Goal: Task Accomplishment & Management: Complete application form

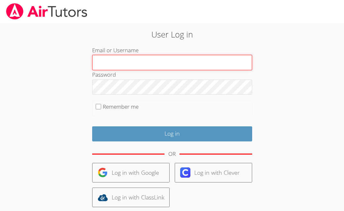
click at [149, 61] on input "Email or Username" at bounding box center [172, 62] width 160 height 15
type input "ctutoring778@gmail.com"
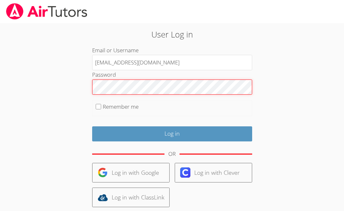
click at [92, 126] on input "Log in" at bounding box center [172, 133] width 160 height 15
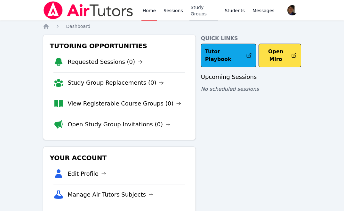
click at [207, 11] on link "Study Groups" at bounding box center [203, 10] width 29 height 20
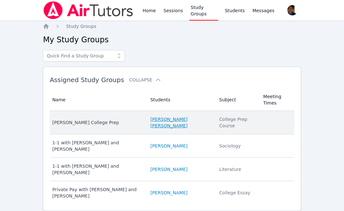
click at [162, 118] on link "[PERSON_NAME] [PERSON_NAME]" at bounding box center [180, 122] width 61 height 13
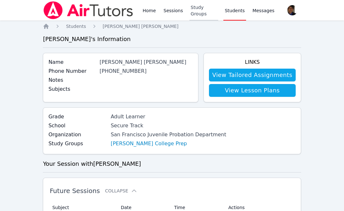
click at [190, 10] on link "Study Groups" at bounding box center [203, 10] width 29 height 20
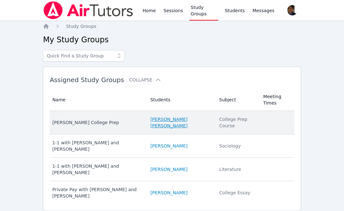
click at [170, 123] on link "[PERSON_NAME] [PERSON_NAME]" at bounding box center [180, 122] width 61 height 13
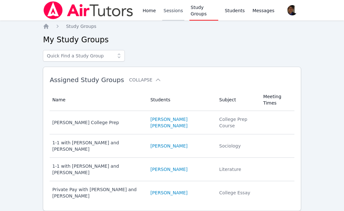
click at [172, 14] on link "Sessions" at bounding box center [173, 10] width 22 height 20
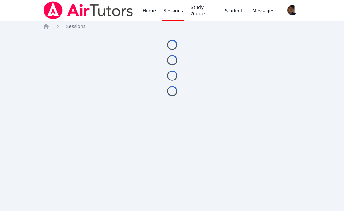
click at [171, 17] on link "Sessions" at bounding box center [173, 10] width 22 height 20
click at [148, 12] on link "Home" at bounding box center [149, 10] width 16 height 20
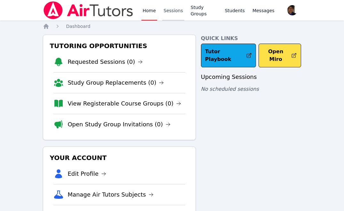
click at [172, 15] on link "Sessions" at bounding box center [173, 10] width 22 height 20
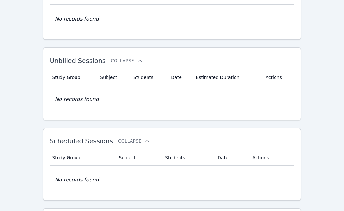
scroll to position [117, 0]
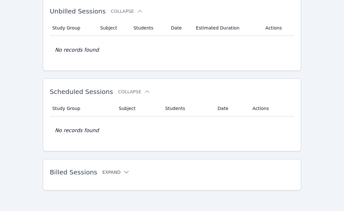
click at [114, 173] on button "Expand" at bounding box center [115, 172] width 27 height 6
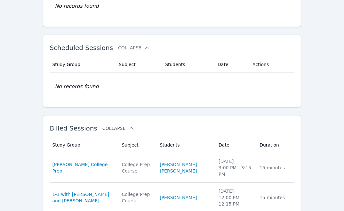
scroll to position [189, 0]
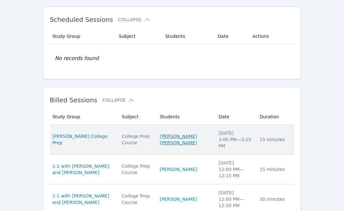
click at [185, 137] on link "[PERSON_NAME] [PERSON_NAME]" at bounding box center [185, 139] width 51 height 13
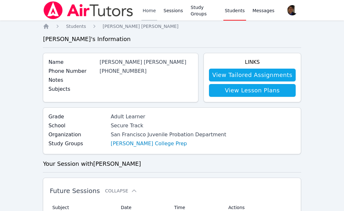
click at [144, 11] on link "Home" at bounding box center [149, 10] width 16 height 20
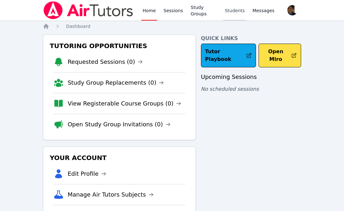
click at [228, 14] on link "Students" at bounding box center [234, 10] width 22 height 20
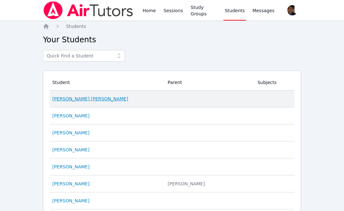
click at [92, 98] on link "[PERSON_NAME] [PERSON_NAME]" at bounding box center [90, 98] width 76 height 6
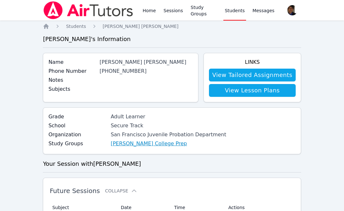
click at [134, 144] on link "[PERSON_NAME] College Prep" at bounding box center [149, 144] width 76 height 8
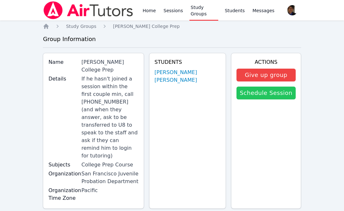
click at [266, 95] on link "Schedule Session" at bounding box center [265, 92] width 59 height 13
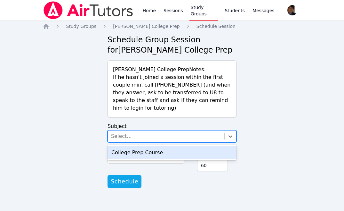
click at [190, 134] on div "Select..." at bounding box center [166, 136] width 116 height 12
click at [178, 152] on div "College Prep Course" at bounding box center [172, 152] width 129 height 13
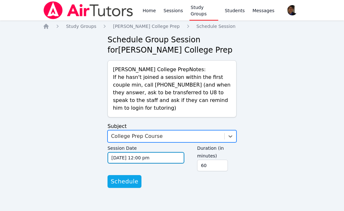
click at [163, 159] on input "[DATE] 12:00 pm" at bounding box center [146, 158] width 77 height 12
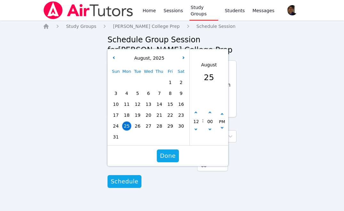
click at [125, 126] on span "25" at bounding box center [126, 125] width 9 height 9
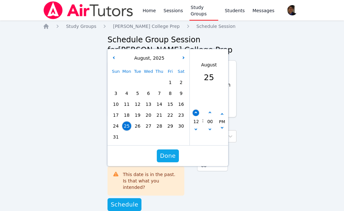
click at [196, 112] on icon "button" at bounding box center [196, 112] width 3 height 3
type input "[DATE] 01:00 pm"
type input "01"
click at [196, 112] on icon "button" at bounding box center [196, 112] width 3 height 3
type input "[DATE] 02:00 pm"
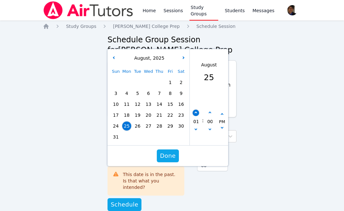
type input "02"
click at [196, 112] on icon "button" at bounding box center [196, 112] width 3 height 3
type input "[DATE] 03:00 pm"
type input "03"
click at [196, 112] on icon "button" at bounding box center [196, 112] width 3 height 3
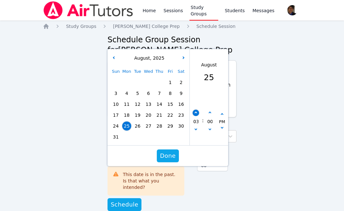
type input "[DATE] 04:00 pm"
type input "04"
click at [196, 112] on icon "button" at bounding box center [196, 112] width 3 height 3
type input "[DATE] 05:00 pm"
type input "05"
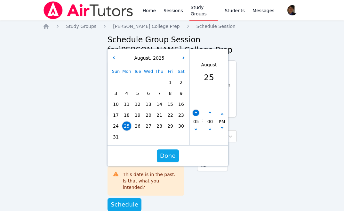
click at [196, 112] on icon "button" at bounding box center [196, 112] width 3 height 3
type input "[DATE] 06:00 pm"
type input "06"
click at [196, 112] on icon "button" at bounding box center [196, 112] width 3 height 3
type input "[DATE] 07:00 pm"
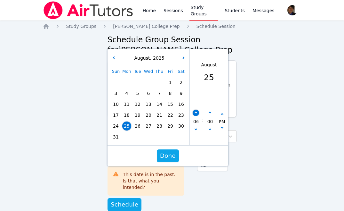
type input "07"
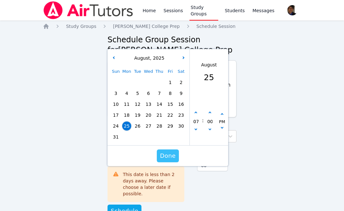
click at [172, 153] on span "Done" at bounding box center [168, 155] width 16 height 9
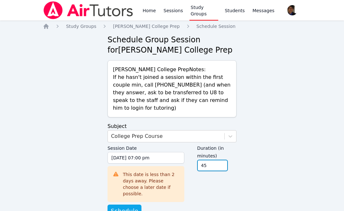
click at [222, 168] on input "45" at bounding box center [212, 165] width 31 height 12
click at [222, 168] on input "30" at bounding box center [212, 165] width 31 height 12
type input "15"
click at [222, 168] on input "15" at bounding box center [212, 165] width 31 height 12
click at [222, 184] on div "Duration (in minutes) 15" at bounding box center [216, 171] width 39 height 58
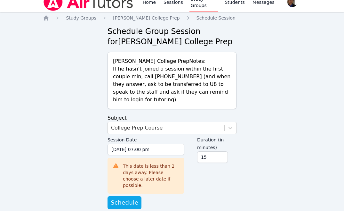
scroll to position [13, 0]
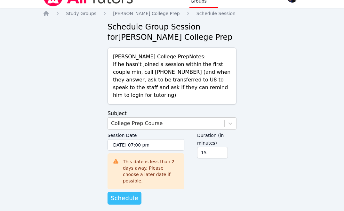
click at [127, 193] on span "Schedule" at bounding box center [125, 197] width 28 height 9
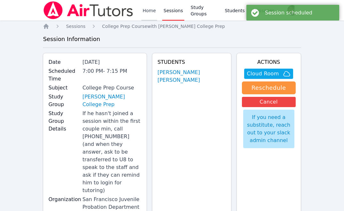
click at [144, 12] on link "Home" at bounding box center [149, 10] width 16 height 20
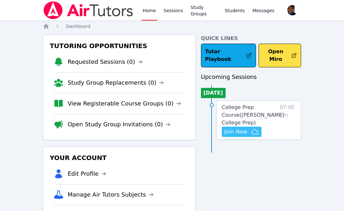
click at [247, 128] on span "Join Now" at bounding box center [241, 132] width 35 height 8
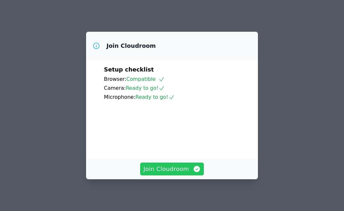
click at [175, 168] on span "Join Cloudroom" at bounding box center [171, 168] width 57 height 9
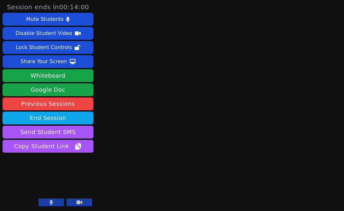
click at [59, 200] on button at bounding box center [51, 202] width 26 height 8
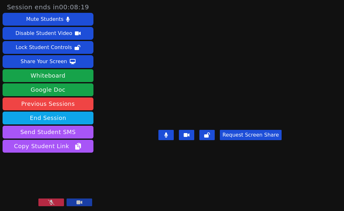
click at [52, 200] on icon at bounding box center [51, 201] width 6 height 5
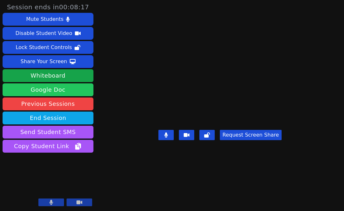
click at [68, 91] on link "Google Doc" at bounding box center [48, 89] width 91 height 13
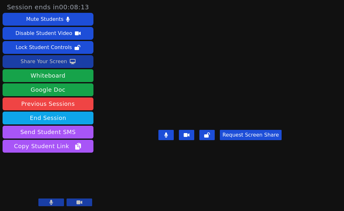
click at [79, 61] on button "Share Your Screen" at bounding box center [48, 61] width 91 height 13
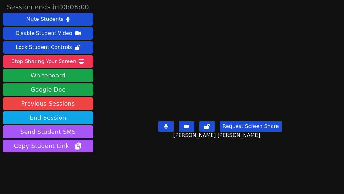
scroll to position [13, 0]
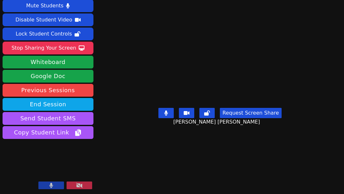
click at [45, 187] on button at bounding box center [51, 185] width 26 height 8
click at [52, 187] on icon at bounding box center [51, 185] width 6 height 5
click at [49, 186] on button at bounding box center [51, 185] width 26 height 8
click at [50, 187] on icon at bounding box center [51, 185] width 6 height 5
click at [57, 187] on button at bounding box center [51, 185] width 26 height 8
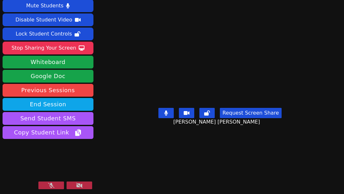
click at [57, 187] on button at bounding box center [51, 185] width 26 height 8
click at [59, 185] on button at bounding box center [51, 185] width 26 height 8
click at [49, 184] on icon at bounding box center [51, 185] width 4 height 5
click at [53, 187] on icon at bounding box center [51, 185] width 6 height 5
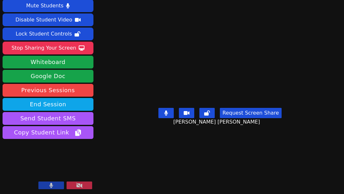
click at [53, 187] on icon at bounding box center [51, 185] width 4 height 5
click at [53, 187] on icon at bounding box center [51, 185] width 6 height 5
click at [53, 187] on button at bounding box center [51, 185] width 26 height 8
click at [51, 181] on button at bounding box center [51, 185] width 26 height 8
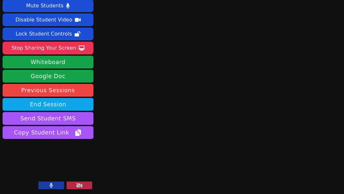
click at [51, 181] on button at bounding box center [51, 185] width 26 height 8
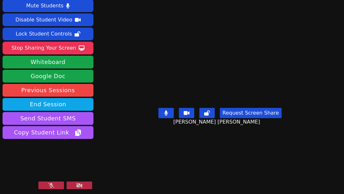
click at [44, 188] on button at bounding box center [51, 185] width 26 height 8
click at [53, 187] on button at bounding box center [51, 185] width 26 height 8
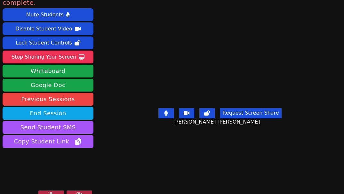
click at [57, 190] on button at bounding box center [51, 194] width 26 height 8
click at [53, 190] on button at bounding box center [51, 194] width 26 height 8
click at [53, 192] on icon at bounding box center [51, 194] width 6 height 5
click at [55, 190] on button at bounding box center [51, 194] width 26 height 8
click at [50, 192] on icon at bounding box center [51, 194] width 6 height 5
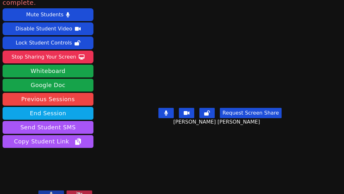
click at [50, 192] on icon at bounding box center [51, 194] width 4 height 5
click at [172, 112] on button at bounding box center [165, 113] width 15 height 10
click at [169, 112] on icon at bounding box center [166, 112] width 6 height 5
click at [53, 192] on icon at bounding box center [51, 194] width 6 height 5
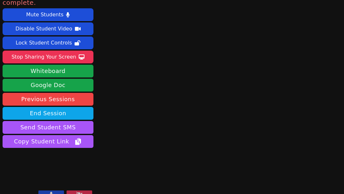
click at [57, 190] on button at bounding box center [51, 194] width 26 height 8
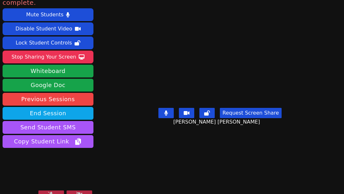
click at [53, 192] on icon at bounding box center [51, 194] width 6 height 5
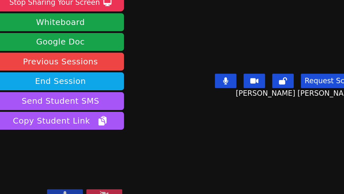
click at [48, 190] on button at bounding box center [51, 194] width 26 height 8
click at [52, 192] on icon at bounding box center [51, 194] width 6 height 5
click at [59, 190] on button at bounding box center [51, 194] width 26 height 8
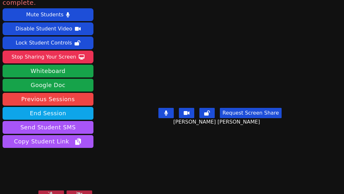
click at [44, 190] on button at bounding box center [51, 194] width 26 height 8
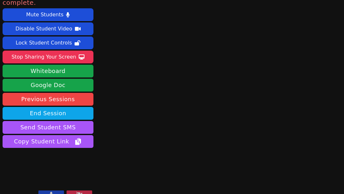
click at [53, 190] on button at bounding box center [51, 194] width 26 height 8
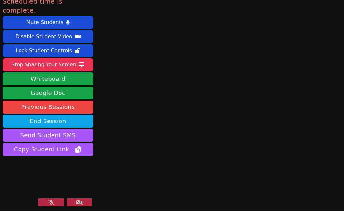
scroll to position [0, 0]
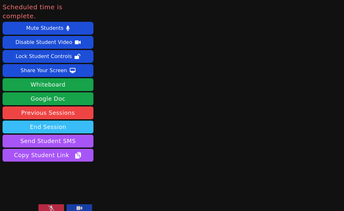
click at [87, 120] on button "End Session" at bounding box center [48, 126] width 91 height 13
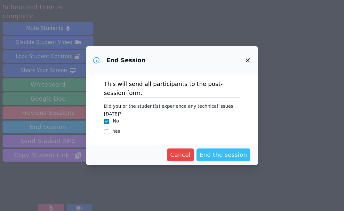
click at [211, 150] on span "End the session" at bounding box center [224, 154] width 48 height 9
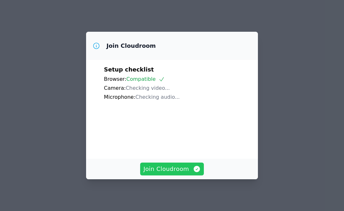
click at [169, 172] on span "Join Cloudroom" at bounding box center [171, 168] width 57 height 9
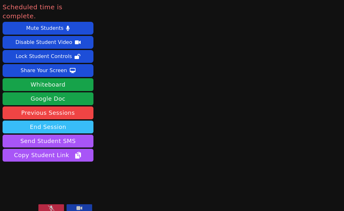
click at [68, 120] on button "End Session" at bounding box center [48, 126] width 91 height 13
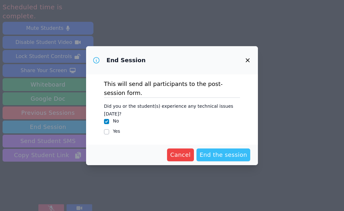
click at [234, 155] on span "End the session" at bounding box center [224, 154] width 48 height 9
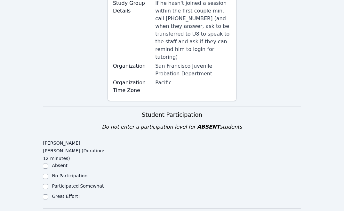
scroll to position [196, 0]
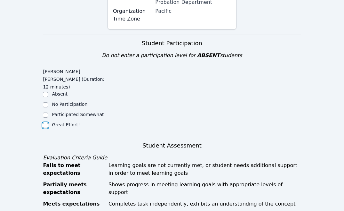
click at [45, 123] on input "Great Effort!" at bounding box center [45, 125] width 5 height 5
checkbox input "true"
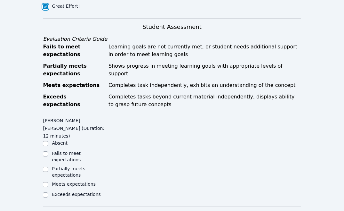
scroll to position [344, 0]
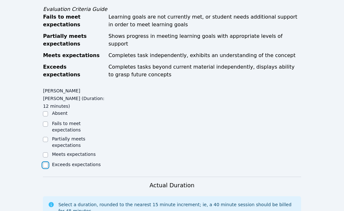
click at [46, 162] on input "Exceeds expectations" at bounding box center [45, 164] width 5 height 5
checkbox input "true"
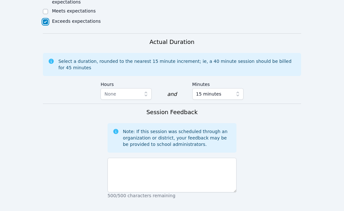
scroll to position [488, 0]
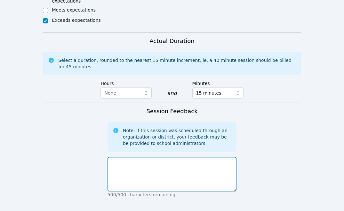
click at [131, 156] on textarea at bounding box center [172, 173] width 129 height 35
click at [155, 156] on textarea "Went fairly well." at bounding box center [172, 173] width 129 height 35
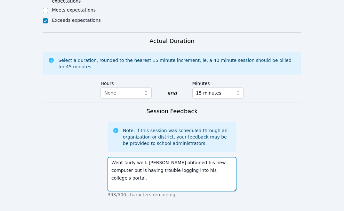
click at [195, 156] on textarea "Went fairly well. Eblin obtained his new computer but is having trouble logging…" at bounding box center [172, 173] width 129 height 35
drag, startPoint x: 208, startPoint y: 129, endPoint x: 195, endPoint y: 128, distance: 13.1
click at [195, 156] on textarea "Went fairly well. Eblin obtained his new computer but is having trouble logging…" at bounding box center [172, 173] width 129 height 35
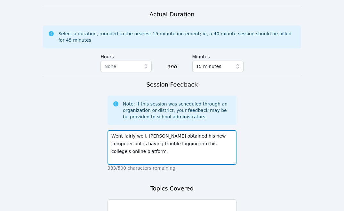
scroll to position [515, 0]
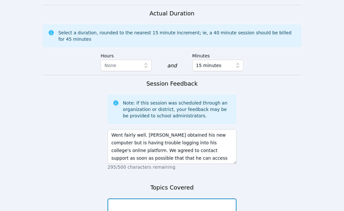
click at [161, 198] on textarea at bounding box center [172, 215] width 129 height 35
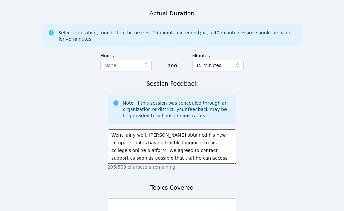
click at [216, 129] on textarea "Went fairly well. Eblin obtained his new computer but is having trouble logging…" at bounding box center [172, 146] width 129 height 35
drag, startPoint x: 193, startPoint y: 116, endPoint x: 110, endPoint y: 93, distance: 85.9
click at [110, 129] on textarea "Went fairly well. Eblin obtained his new computer but is having trouble logging…" at bounding box center [172, 146] width 129 height 35
click at [169, 129] on textarea "Went fairly well. Eblin obtained his new computer but is having trouble logging…" at bounding box center [172, 146] width 129 height 35
drag, startPoint x: 197, startPoint y: 115, endPoint x: 107, endPoint y: 106, distance: 90.0
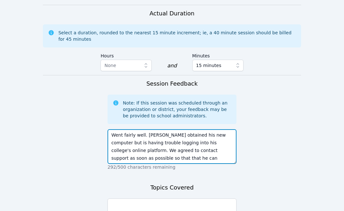
click at [108, 129] on textarea "Went fairly well. Eblin obtained his new computer but is having trouble logging…" at bounding box center [172, 146] width 129 height 35
type textarea "Went fairly well. Eblin obtained his new computer but is having trouble logging…"
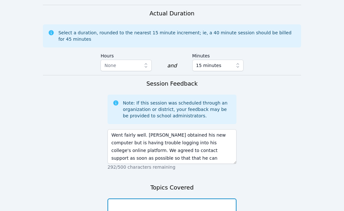
click at [131, 198] on textarea at bounding box center [172, 215] width 129 height 35
type textarea "E"
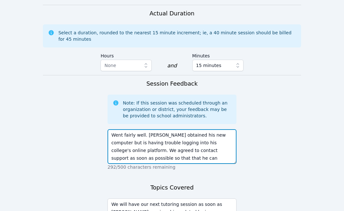
drag, startPoint x: 175, startPoint y: 100, endPoint x: 228, endPoint y: 102, distance: 52.2
click at [228, 129] on textarea "Went fairly well. Eblin obtained his new computer but is having trouble logging…" at bounding box center [172, 146] width 129 height 35
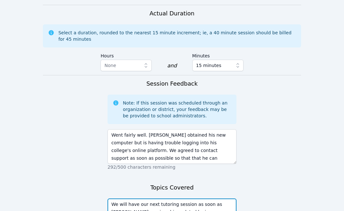
click at [218, 198] on textarea "We will have our next tutoring session as soon as Eblin receives his updated lo…" at bounding box center [172, 215] width 129 height 35
paste textarea "college's online platform."
type textarea "We will have our next tutoring session as soon as Eblin receives his updated lo…"
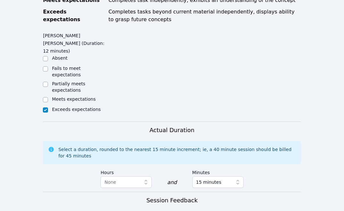
scroll to position [553, 0]
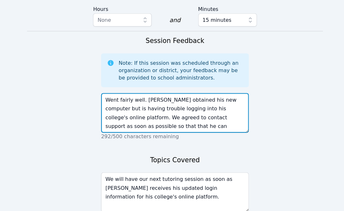
drag, startPoint x: 120, startPoint y: 77, endPoint x: 110, endPoint y: 77, distance: 10.2
click at [110, 91] on textarea "Went fairly well. Eblin obtained his new computer but is having trouble logging…" at bounding box center [172, 108] width 129 height 35
click at [166, 91] on textarea "Went fairly well. Eblin obtained his new computer but is having trouble logging…" at bounding box center [172, 108] width 129 height 35
type textarea "Went fairly well. Eblin obtained his new computer but is having trouble logging…"
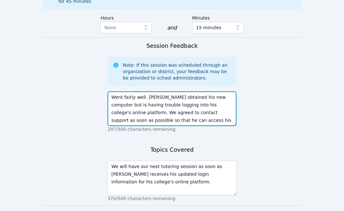
drag, startPoint x: 178, startPoint y: 77, endPoint x: 111, endPoint y: 48, distance: 73.5
click at [111, 91] on textarea "Went fairly well. Eblin obtained his new computer but is having trouble logging…" at bounding box center [172, 108] width 129 height 35
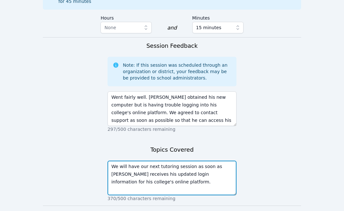
drag, startPoint x: 160, startPoint y: 140, endPoint x: 109, endPoint y: 122, distance: 53.9
click at [109, 160] on textarea "We will have our next tutoring session as soon as Eblin receives his updated lo…" at bounding box center [172, 177] width 129 height 35
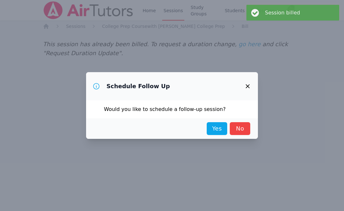
scroll to position [0, 0]
click at [243, 126] on link "No" at bounding box center [240, 128] width 20 height 13
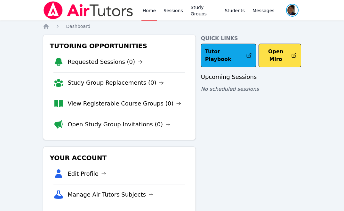
click at [296, 16] on span "button" at bounding box center [292, 10] width 14 height 14
click at [268, 37] on button "Logout" at bounding box center [266, 37] width 61 height 12
